Goal: Task Accomplishment & Management: Use online tool/utility

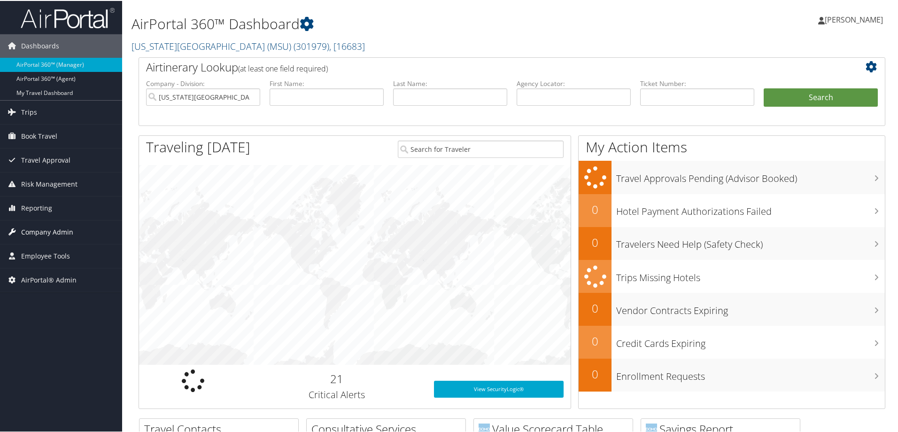
click at [87, 224] on link "Company Admin" at bounding box center [61, 230] width 122 height 23
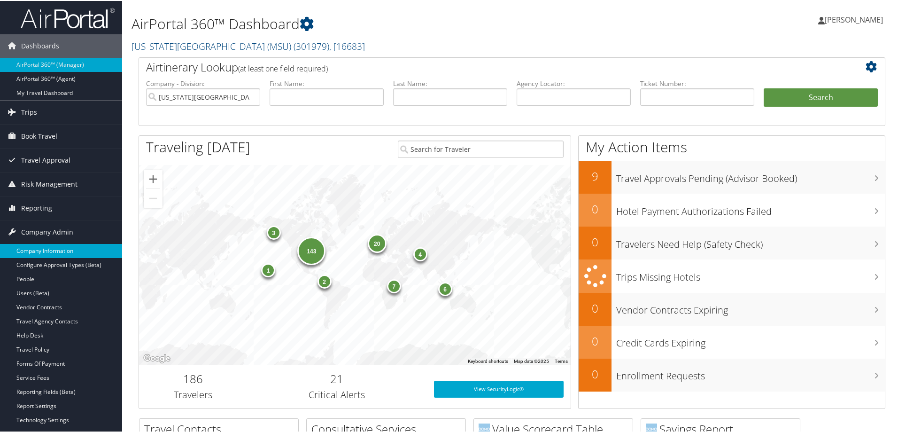
click at [86, 248] on link "Company Information" at bounding box center [61, 250] width 122 height 14
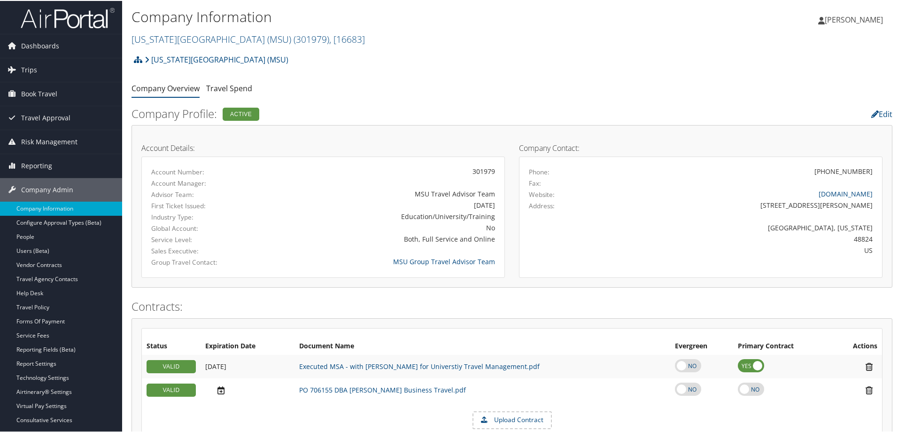
click at [208, 45] on h2 "Michigan State University (MSU) ( 301979 ) , [ 16683 ]" at bounding box center [385, 38] width 507 height 16
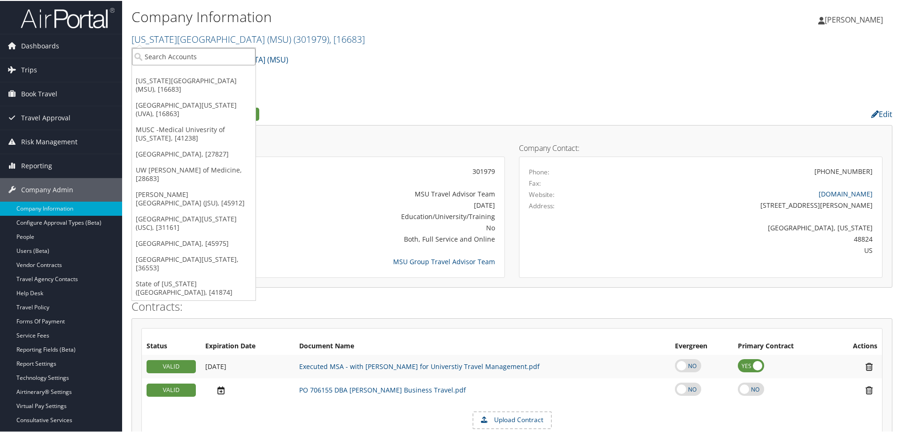
click at [193, 64] on input "search" at bounding box center [194, 55] width 124 height 17
type input "usc"
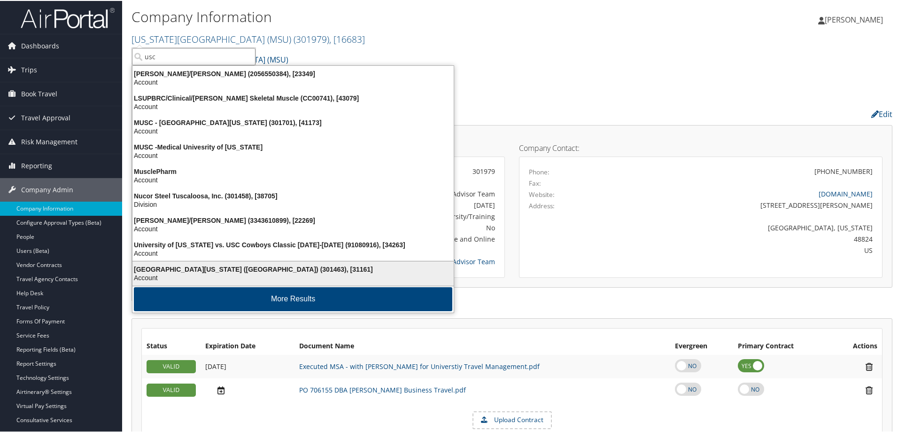
click at [221, 271] on div "University of Southern California (USC) (301463), [31161]" at bounding box center [293, 268] width 333 height 8
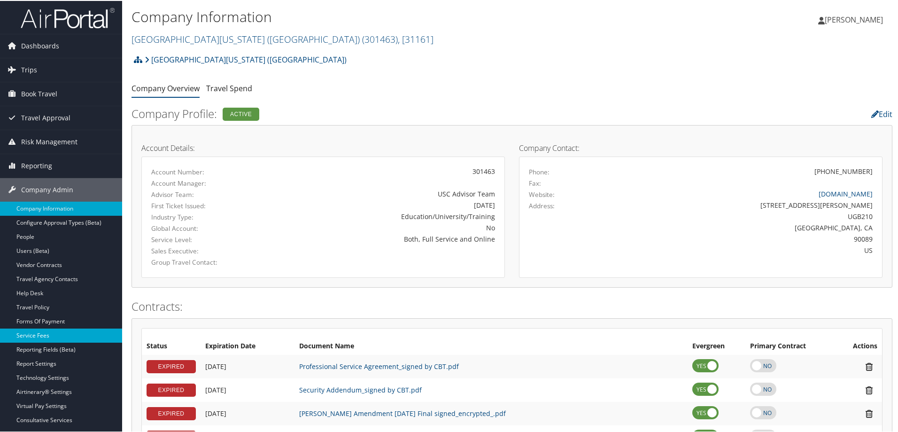
click at [55, 333] on link "Service Fees" at bounding box center [61, 334] width 122 height 14
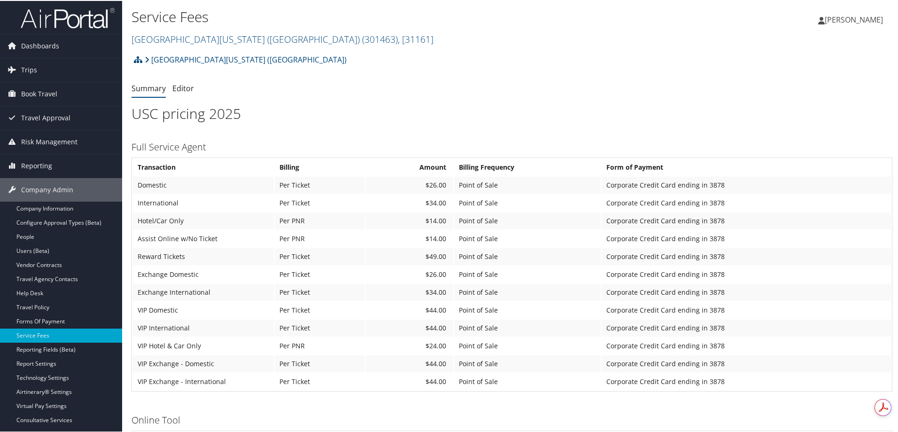
click at [681, 82] on ul "Summary Editor" at bounding box center [512, 87] width 761 height 17
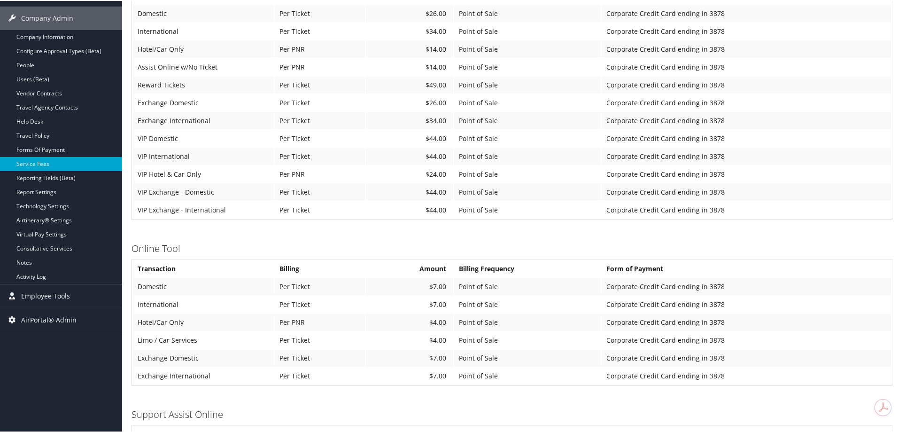
scroll to position [47, 0]
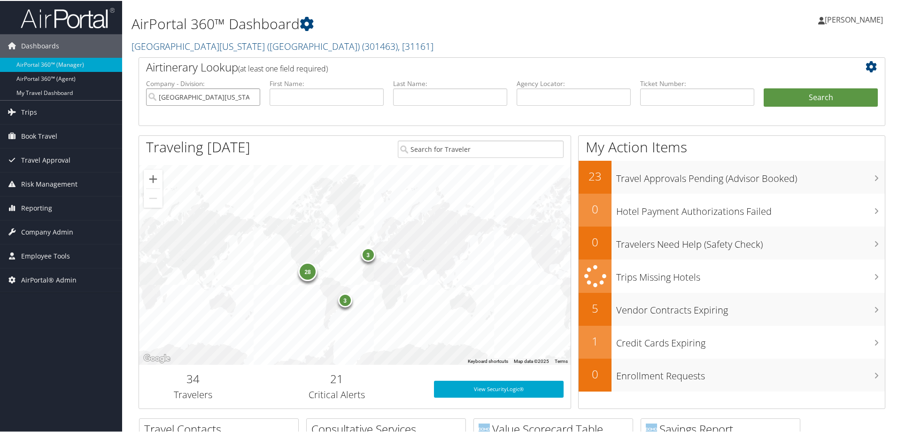
click at [254, 91] on input "University of Southern California (USC)" at bounding box center [203, 95] width 114 height 17
drag, startPoint x: 285, startPoint y: 99, endPoint x: 294, endPoint y: 99, distance: 8.9
click at [286, 100] on input "text" at bounding box center [327, 95] width 114 height 17
type input "lauren"
type input "aleksa"
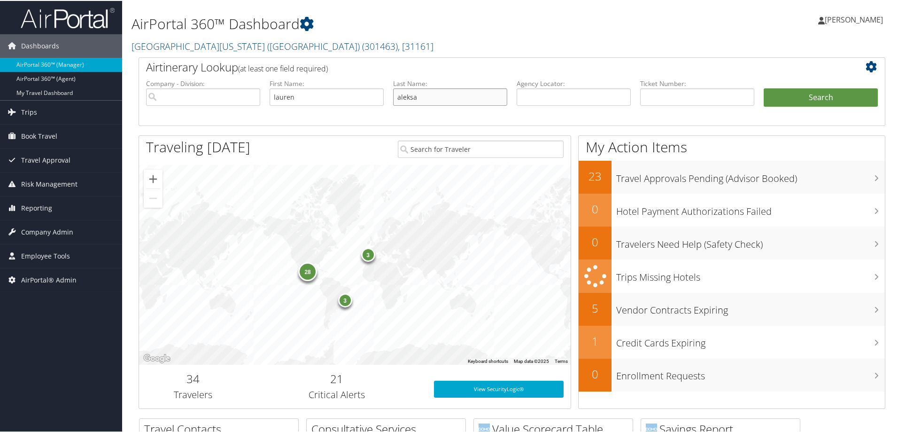
click at [764, 87] on button "Search" at bounding box center [821, 96] width 114 height 19
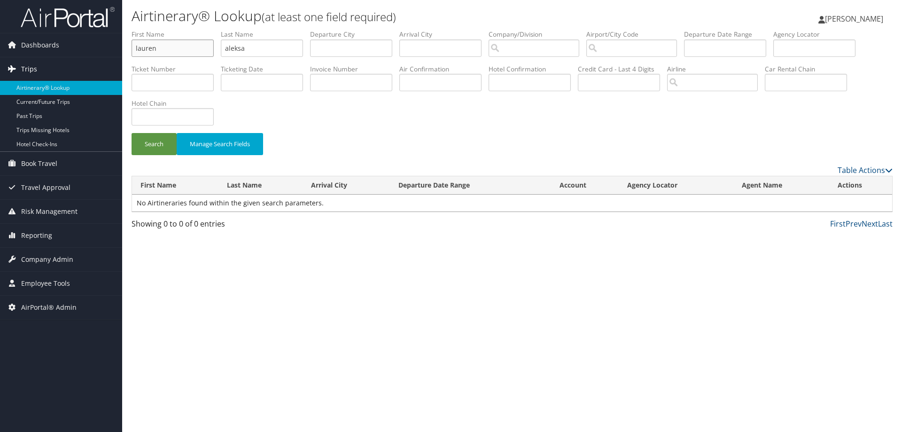
drag, startPoint x: 203, startPoint y: 48, endPoint x: 0, endPoint y: 76, distance: 205.2
click at [20, 68] on div "Dashboards AirPortal 360™ (Manager) AirPortal 360™ (Agent) My Travel Dashboard …" at bounding box center [451, 216] width 902 height 432
click at [798, 49] on input "text" at bounding box center [814, 47] width 82 height 17
type input "djdwst"
click at [132, 133] on button "Search" at bounding box center [154, 144] width 45 height 22
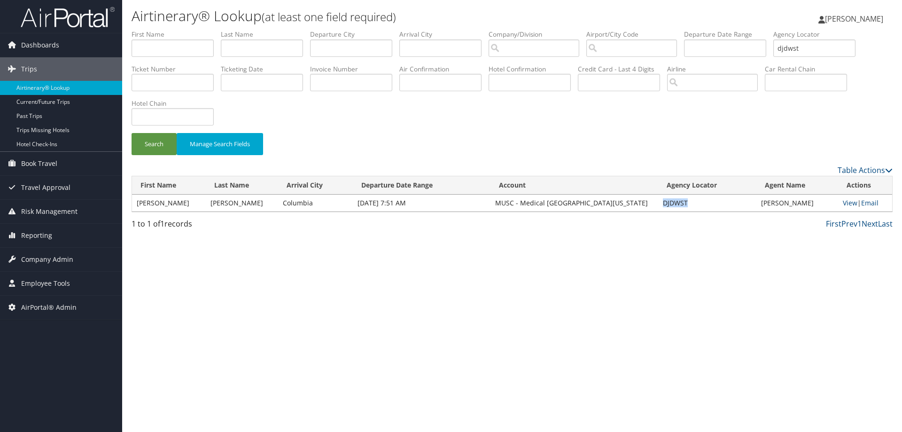
drag, startPoint x: 679, startPoint y: 205, endPoint x: 653, endPoint y: 209, distance: 26.2
click at [658, 209] on td "DJDWST" at bounding box center [707, 202] width 98 height 17
copy td "DJDWST"
drag, startPoint x: 847, startPoint y: 50, endPoint x: 616, endPoint y: 67, distance: 232.2
click at [722, 30] on ul "First Name Last Name Departure City Arrival City Company/Division Airport/City …" at bounding box center [512, 30] width 761 height 0
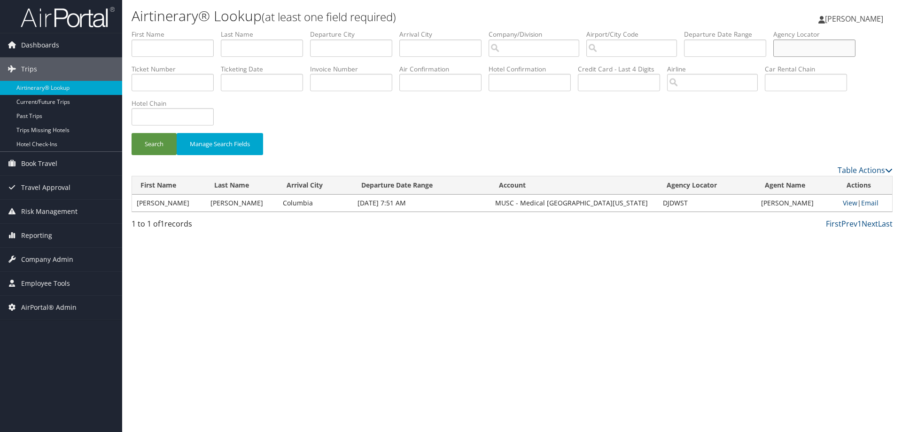
click at [810, 52] on input "text" at bounding box center [814, 47] width 82 height 17
type input "dkrr1b"
click at [132, 133] on button "Search" at bounding box center [154, 144] width 45 height 22
click at [848, 200] on link "View" at bounding box center [850, 202] width 15 height 9
click at [67, 299] on span "AirPortal® Admin" at bounding box center [48, 306] width 55 height 23
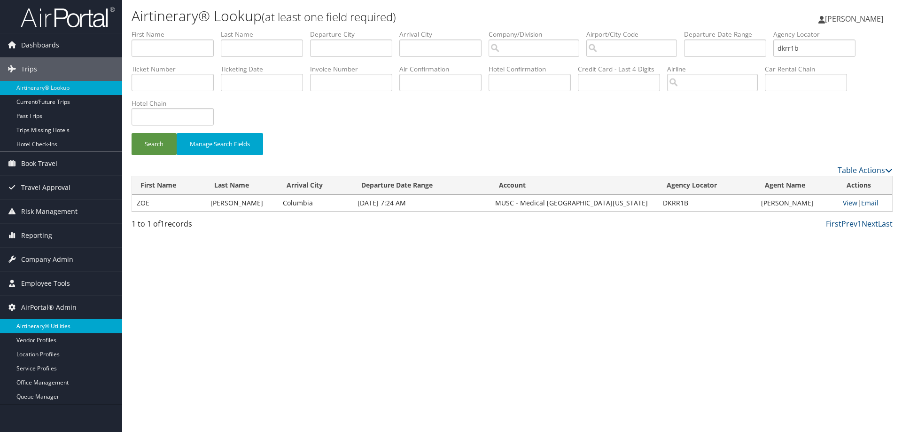
click at [64, 323] on link "Airtinerary® Utilities" at bounding box center [61, 326] width 122 height 14
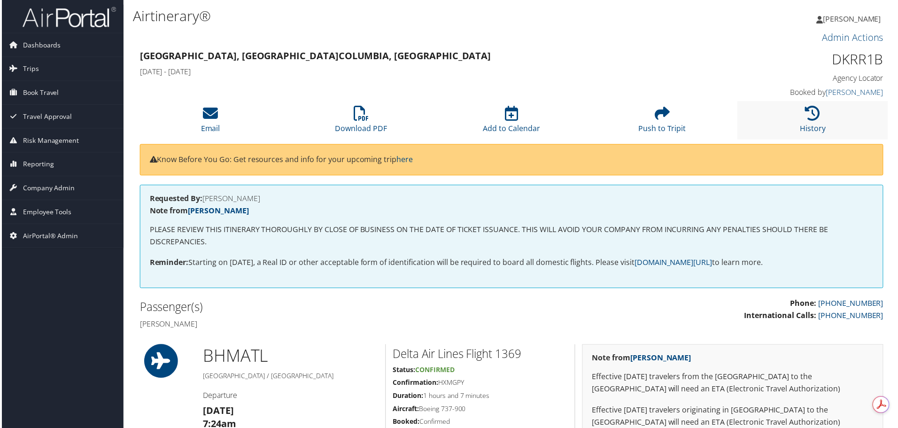
click at [826, 121] on li "History" at bounding box center [814, 120] width 151 height 38
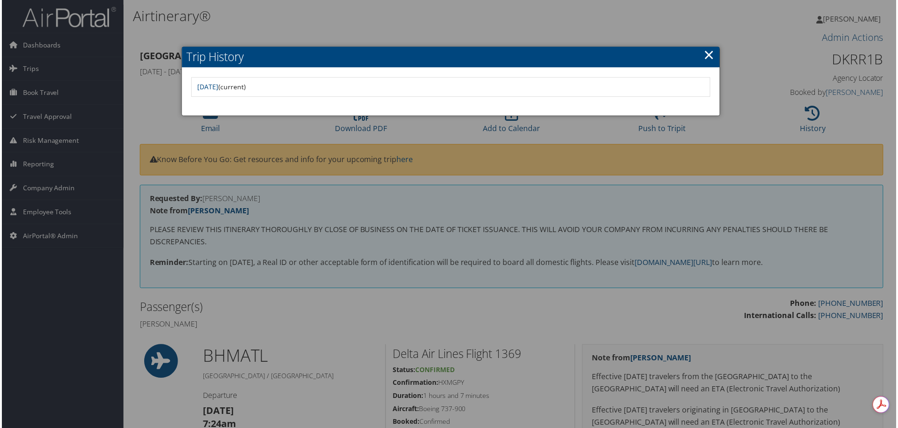
click at [766, 106] on div at bounding box center [451, 216] width 902 height 432
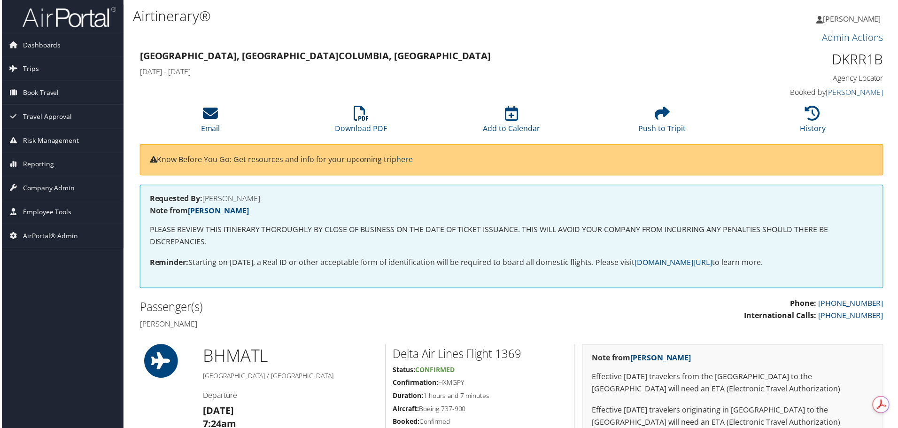
click at [210, 124] on link "Email" at bounding box center [209, 122] width 19 height 23
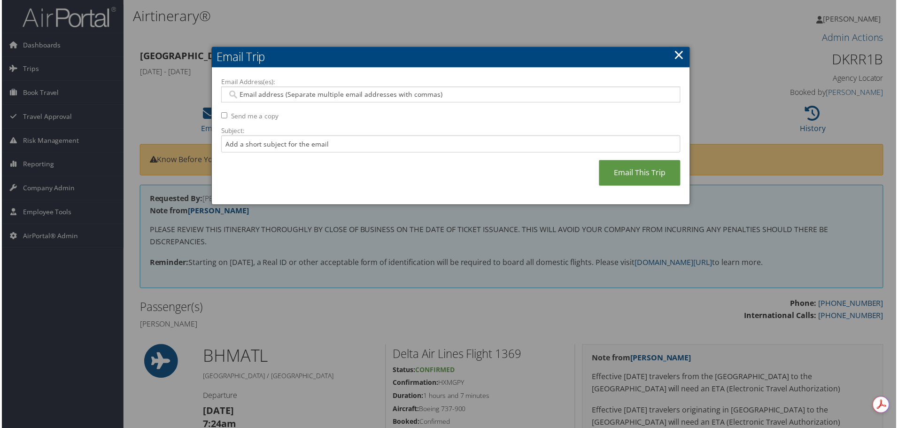
click at [467, 96] on input "Email Address(es):" at bounding box center [450, 94] width 449 height 9
type input "robis"
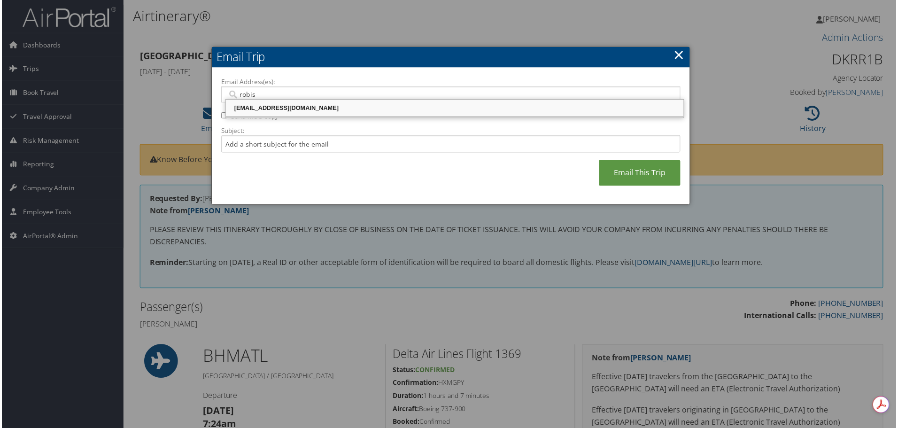
click at [495, 109] on div "robiso@musc.edu" at bounding box center [454, 108] width 457 height 9
type input "robiso@musc.edu"
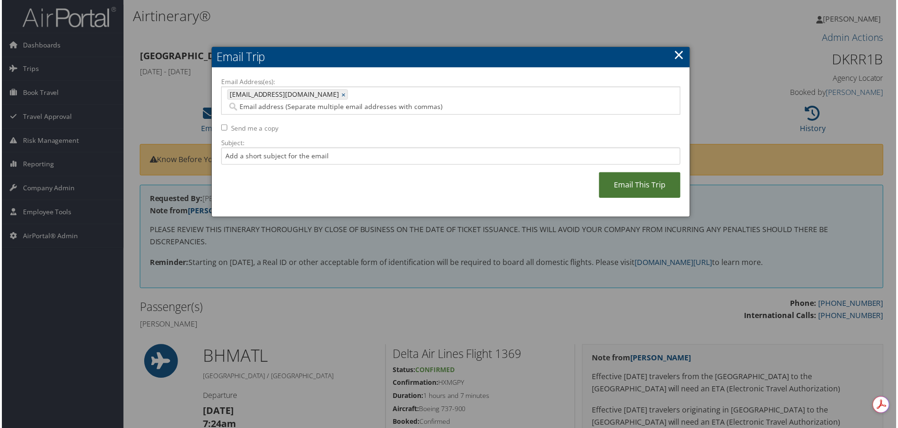
click at [619, 177] on link "Email This Trip" at bounding box center [641, 186] width 82 height 26
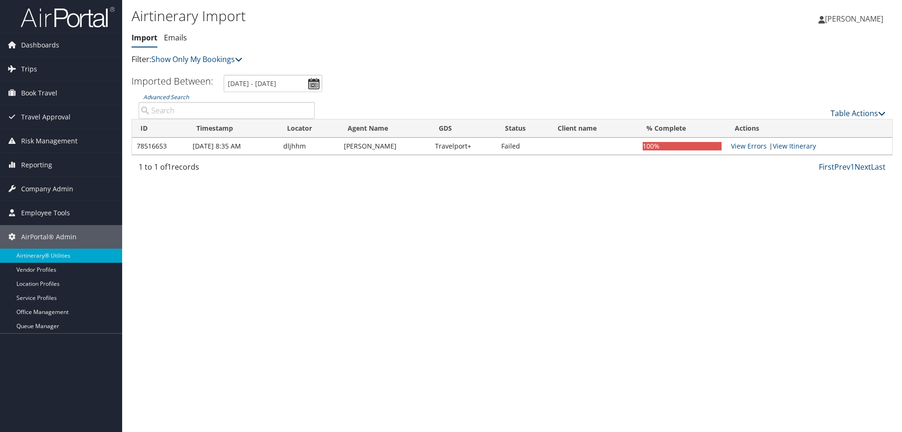
click at [844, 108] on div "Table Actions" at bounding box center [607, 113] width 557 height 11
click at [849, 110] on link "Table Actions" at bounding box center [857, 113] width 55 height 10
click at [798, 140] on link "Import Itinerary" at bounding box center [827, 144] width 124 height 16
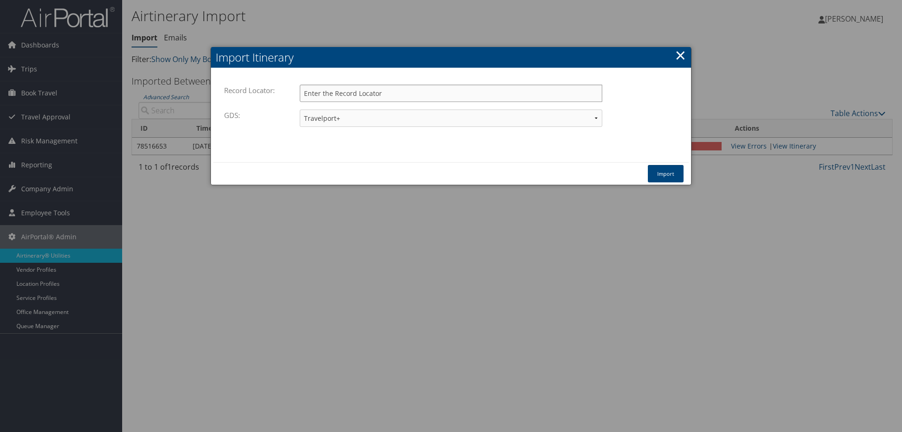
click at [380, 94] on input "Record Locator:" at bounding box center [451, 93] width 302 height 17
type input "d16mlm"
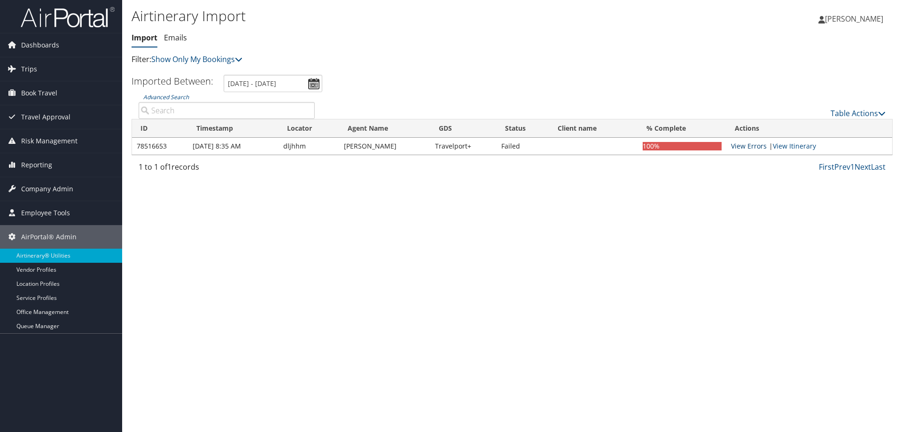
click at [739, 142] on link "View Errors" at bounding box center [749, 145] width 36 height 9
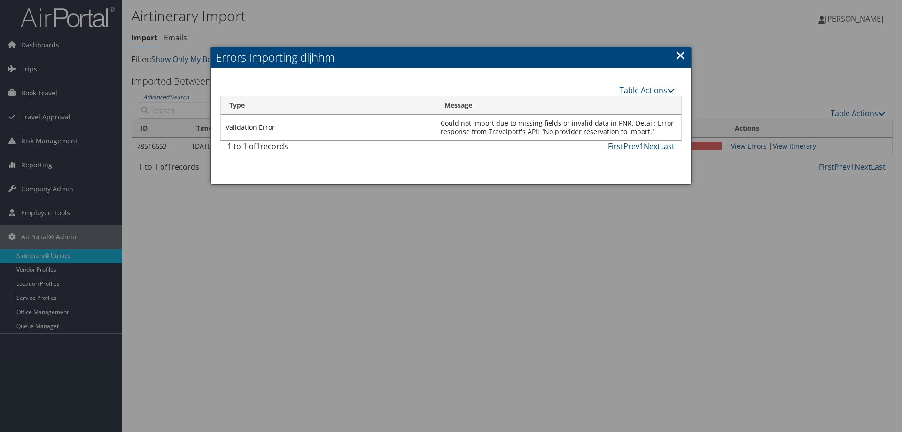
click at [679, 51] on link "×" at bounding box center [680, 55] width 11 height 19
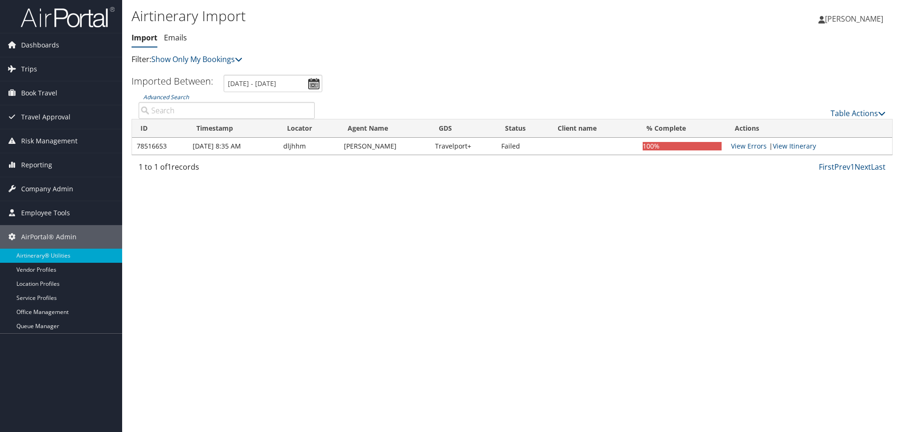
click at [851, 106] on div "Table Actions" at bounding box center [607, 105] width 571 height 27
click at [852, 111] on link "Table Actions" at bounding box center [857, 113] width 55 height 10
click at [801, 139] on link "Import Itinerary" at bounding box center [827, 144] width 124 height 16
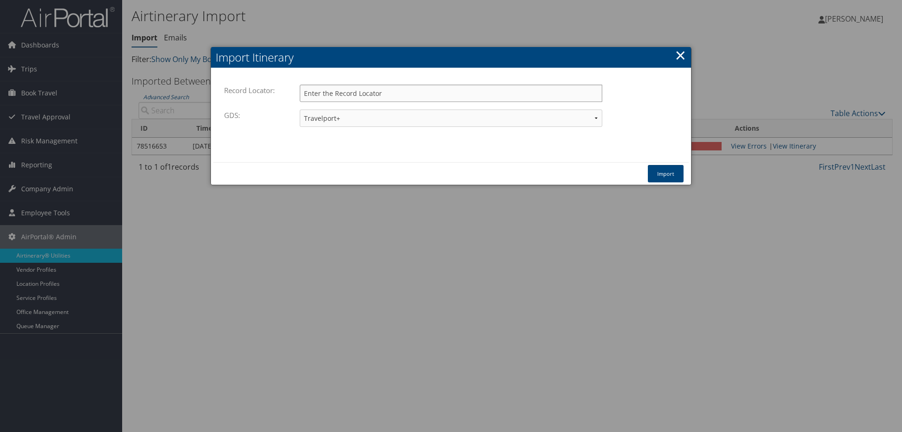
click at [325, 96] on input "Record Locator:" at bounding box center [451, 93] width 302 height 17
type input "d16mlm"
click at [668, 173] on button "Import" at bounding box center [666, 173] width 36 height 17
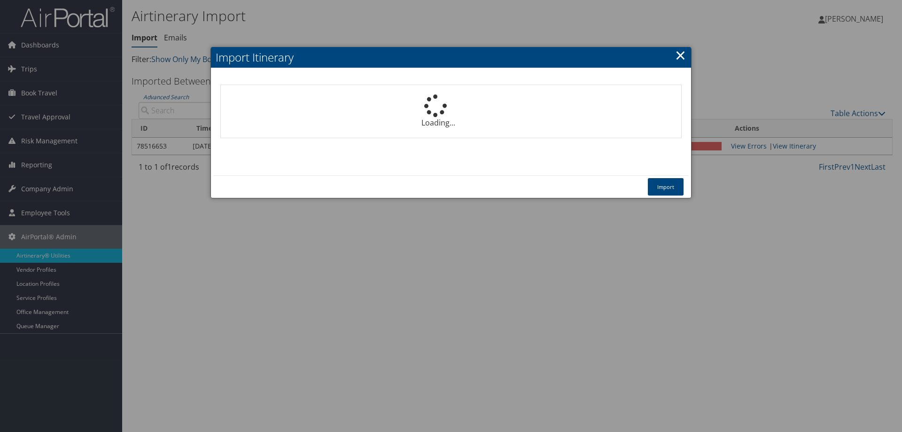
select select "1P"
